Goal: Information Seeking & Learning: Learn about a topic

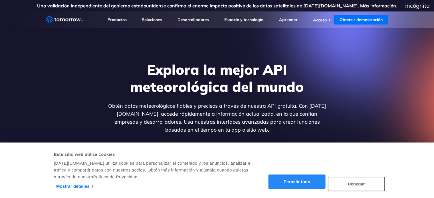
click at [293, 182] on font "Permitir todo" at bounding box center [297, 182] width 27 height 5
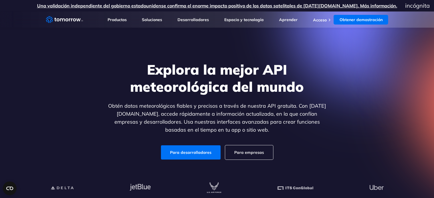
click at [318, 73] on h1 "Explora la mejor API meteorológica del mundo" at bounding box center [217, 78] width 220 height 34
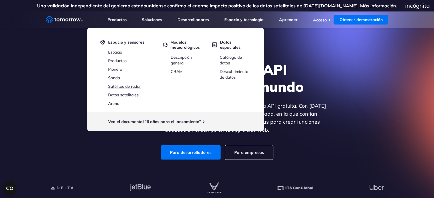
click at [131, 87] on font "Satélites de radar" at bounding box center [124, 86] width 33 height 5
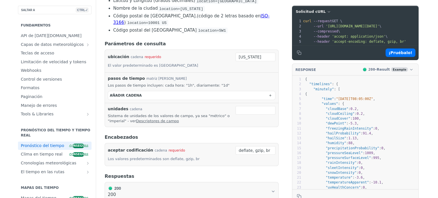
scroll to position [171, 0]
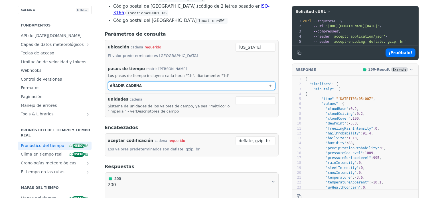
click at [169, 82] on button "AÑADIR cadena" at bounding box center [191, 86] width 167 height 9
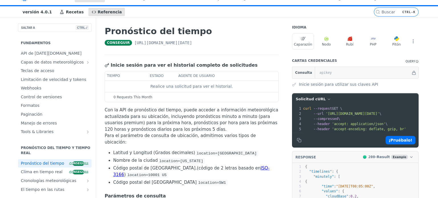
scroll to position [0, 0]
